Goal: Task Accomplishment & Management: Manage account settings

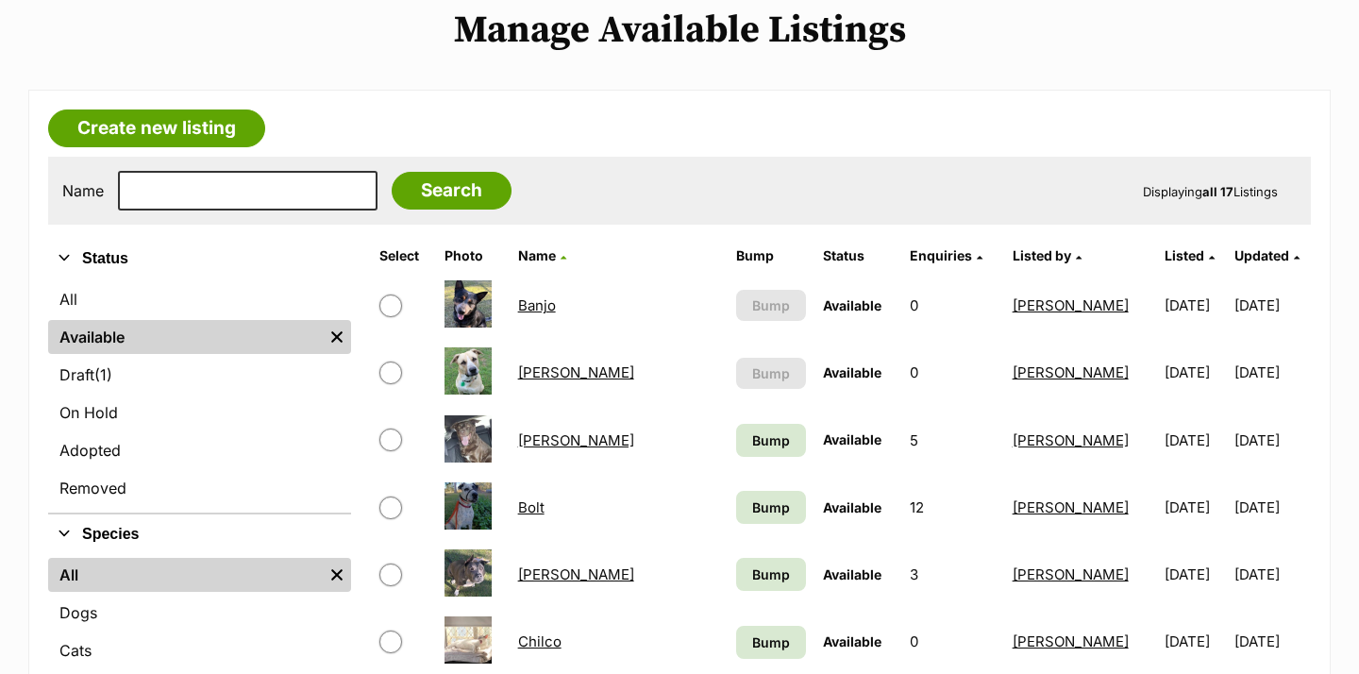
scroll to position [232, 0]
click at [546, 301] on link "Banjo" at bounding box center [537, 304] width 38 height 18
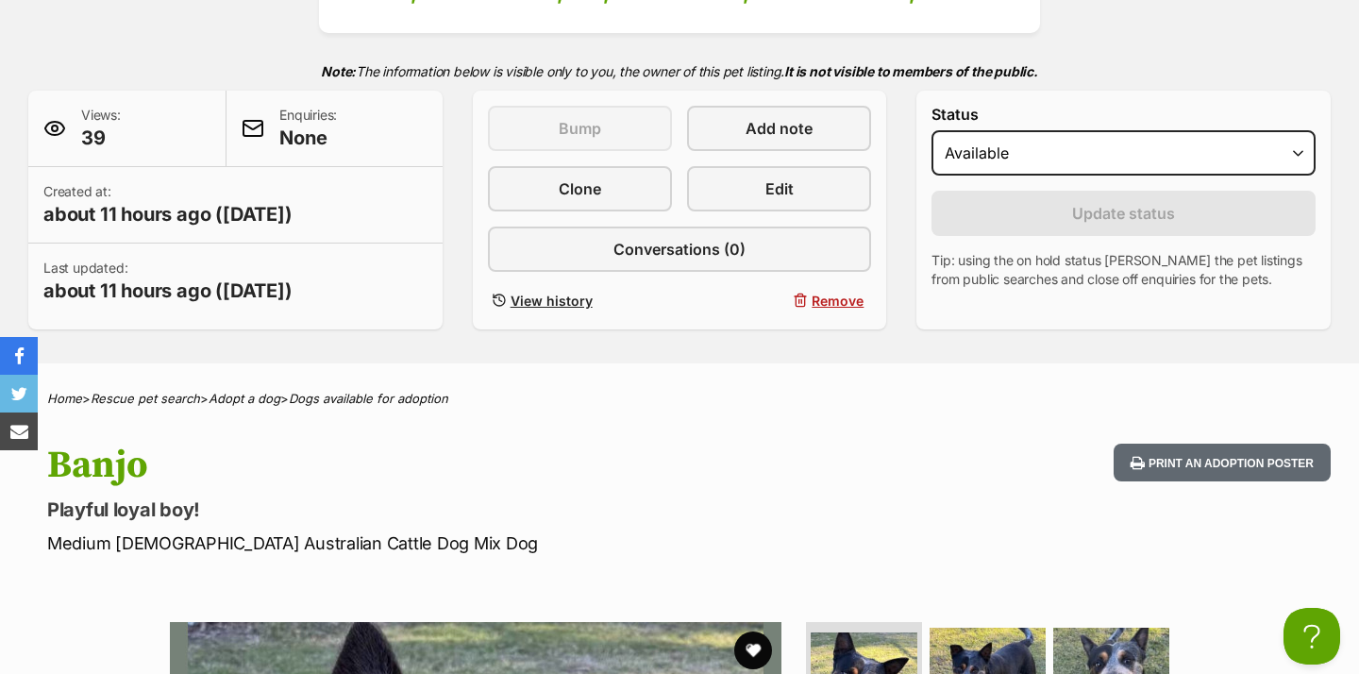
scroll to position [370, 0]
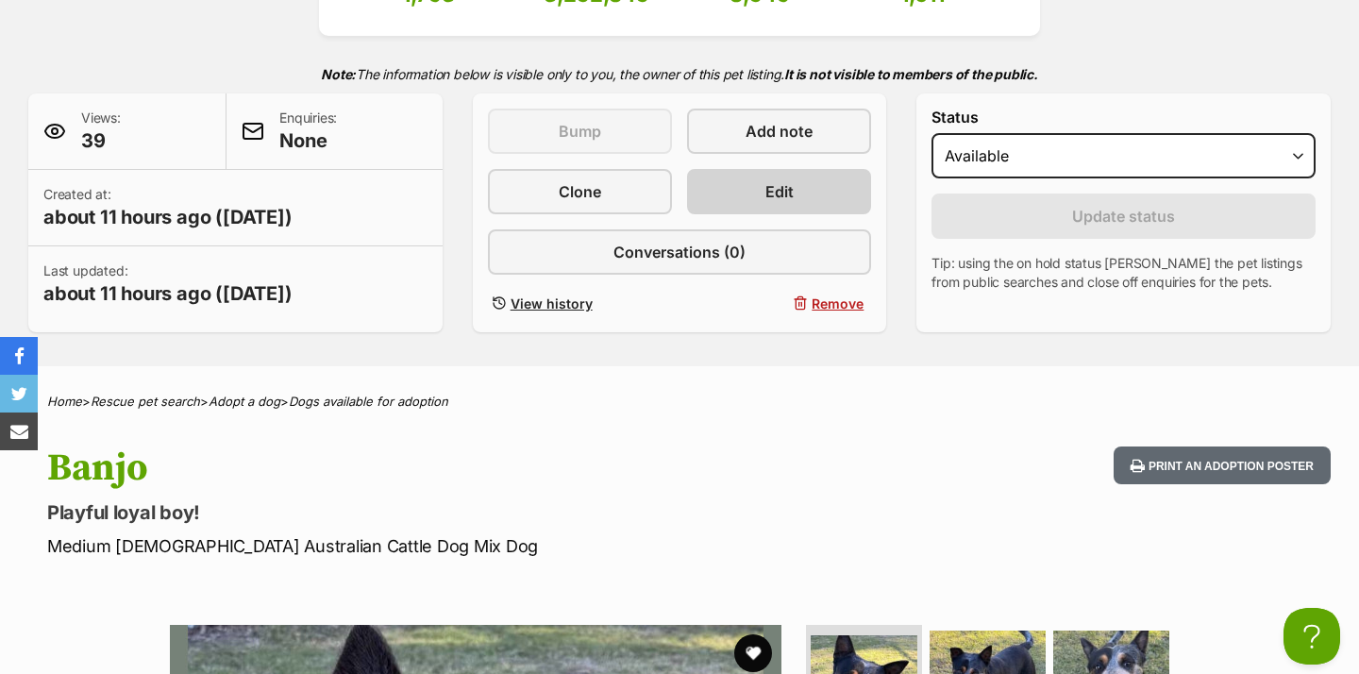
click at [779, 181] on span "Edit" at bounding box center [779, 191] width 28 height 23
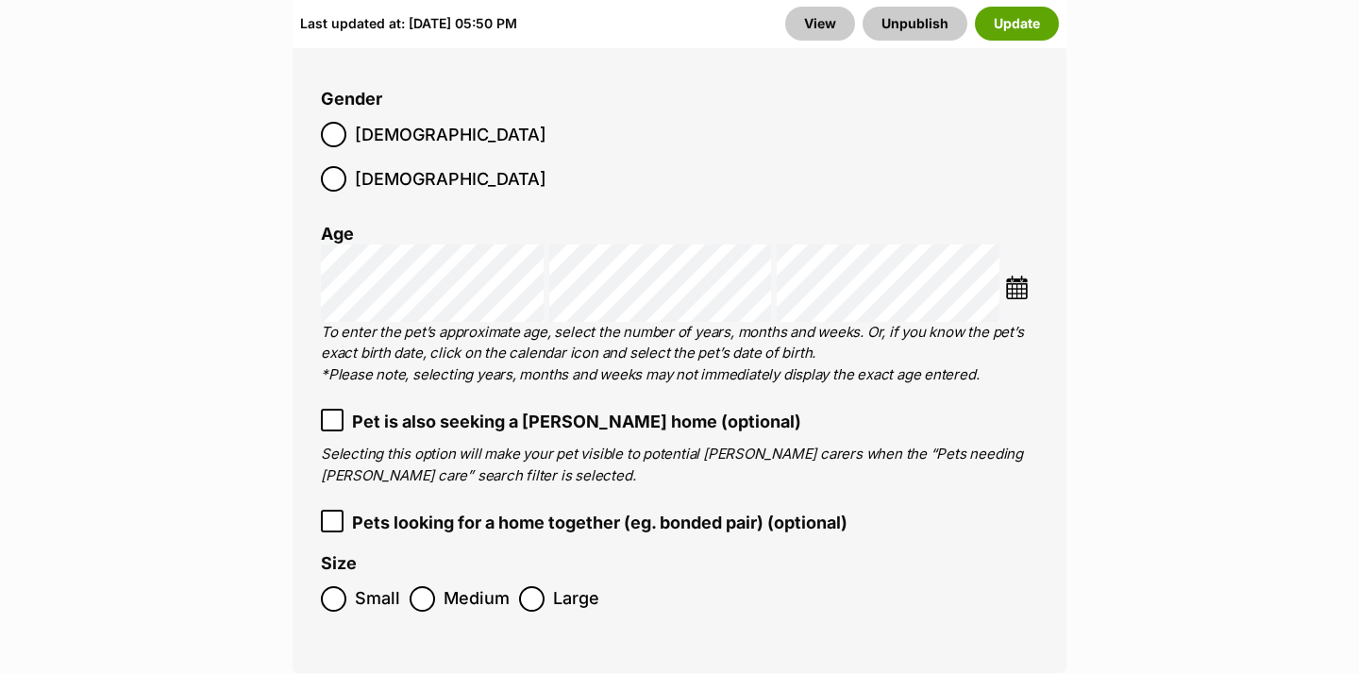
scroll to position [2868, 0]
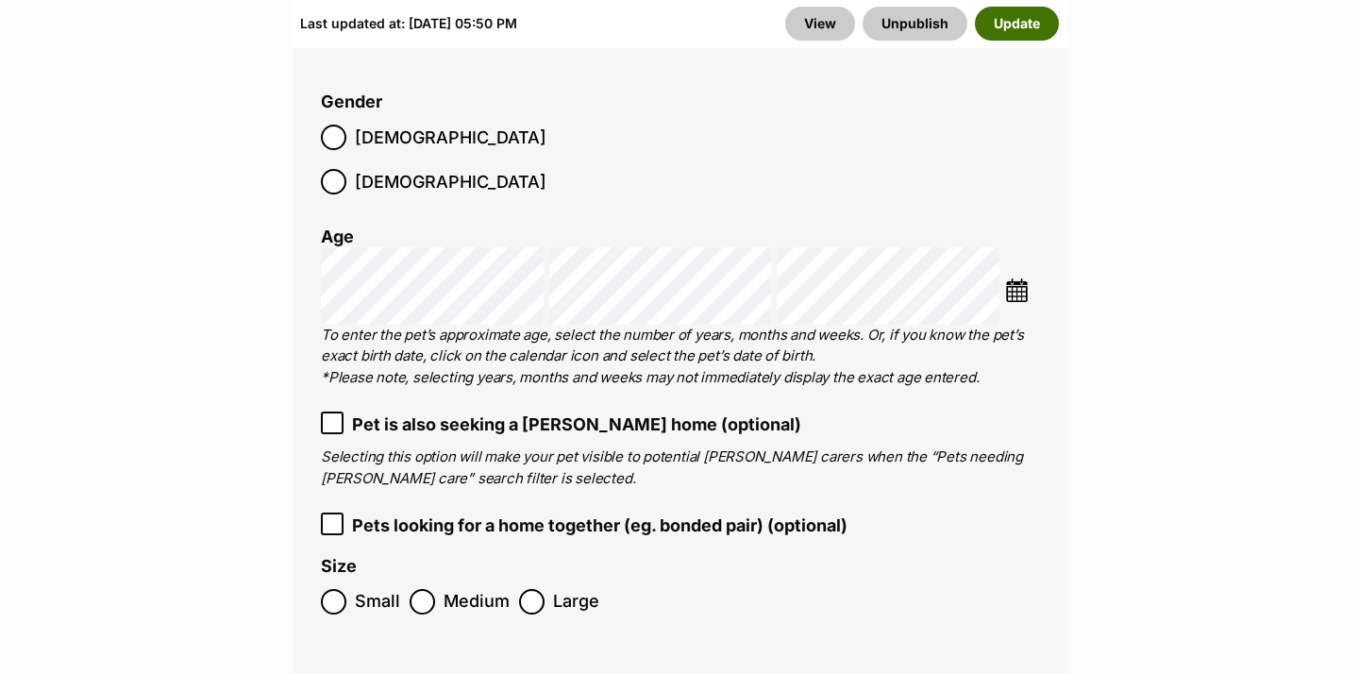
click at [1019, 32] on button "Update" at bounding box center [1017, 24] width 84 height 34
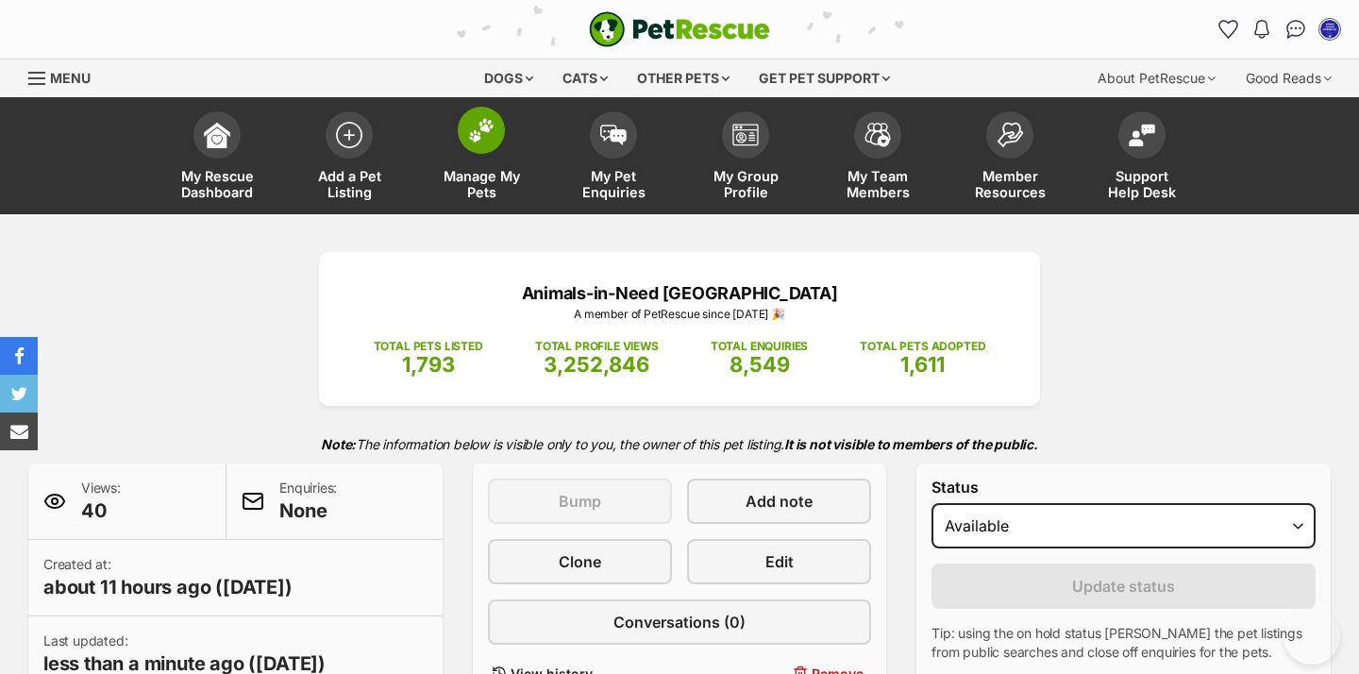
click at [476, 140] on img at bounding box center [481, 130] width 26 height 25
